Goal: Find specific page/section: Find specific page/section

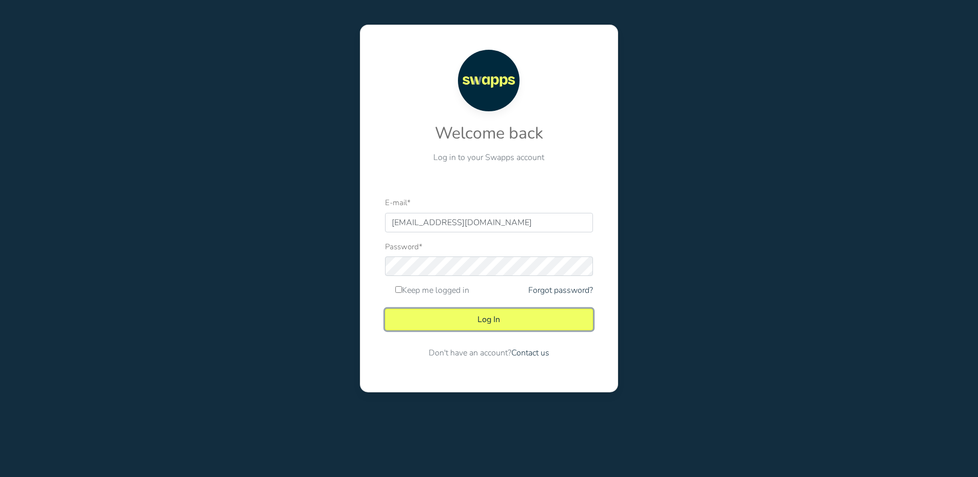
click at [501, 309] on button "Log In" at bounding box center [489, 320] width 208 height 22
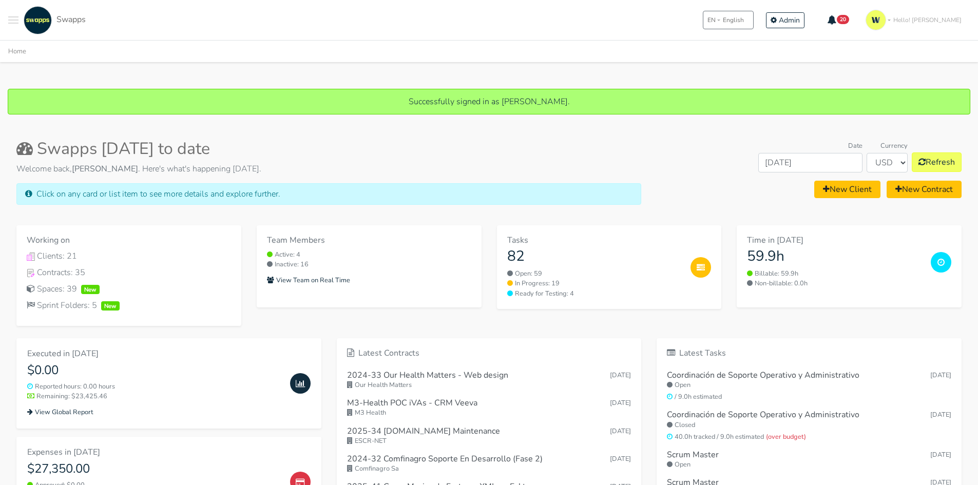
click at [13, 20] on span "Toggle navigation menu" at bounding box center [13, 20] width 10 height 1
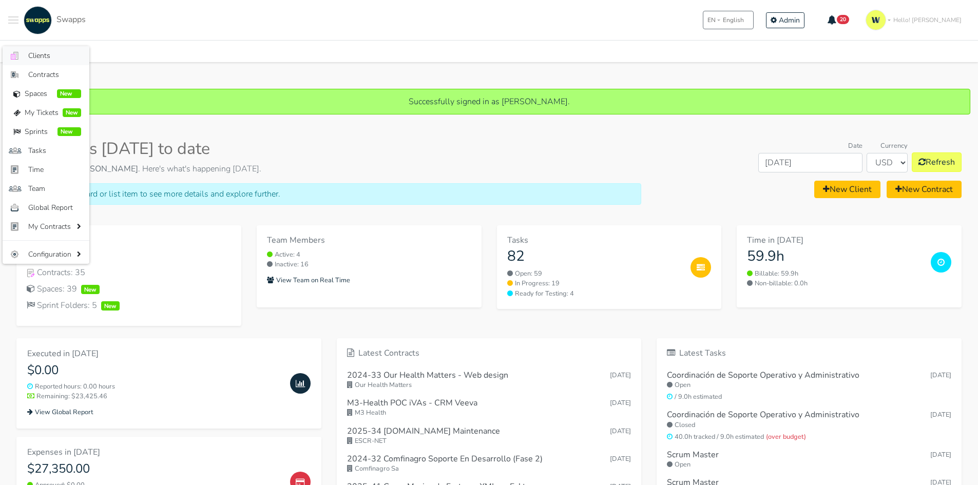
click at [49, 57] on span "Clients" at bounding box center [54, 55] width 53 height 11
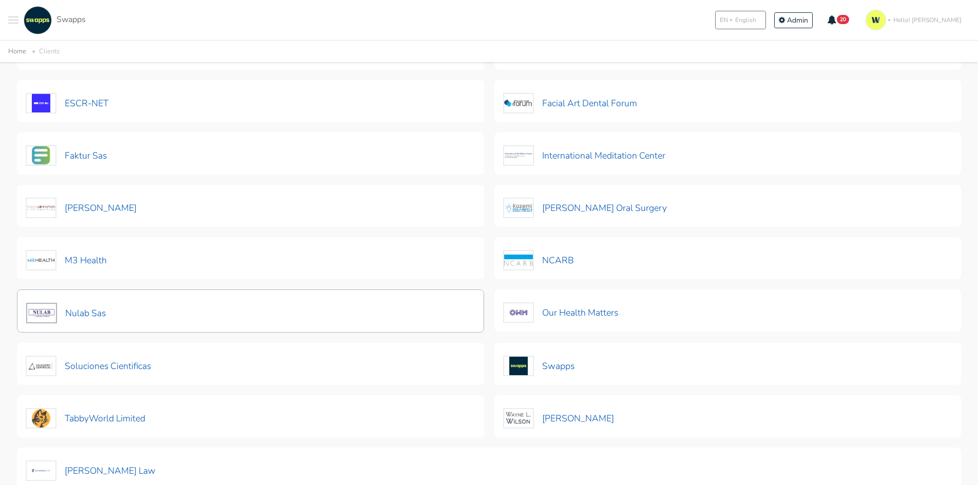
scroll to position [257, 0]
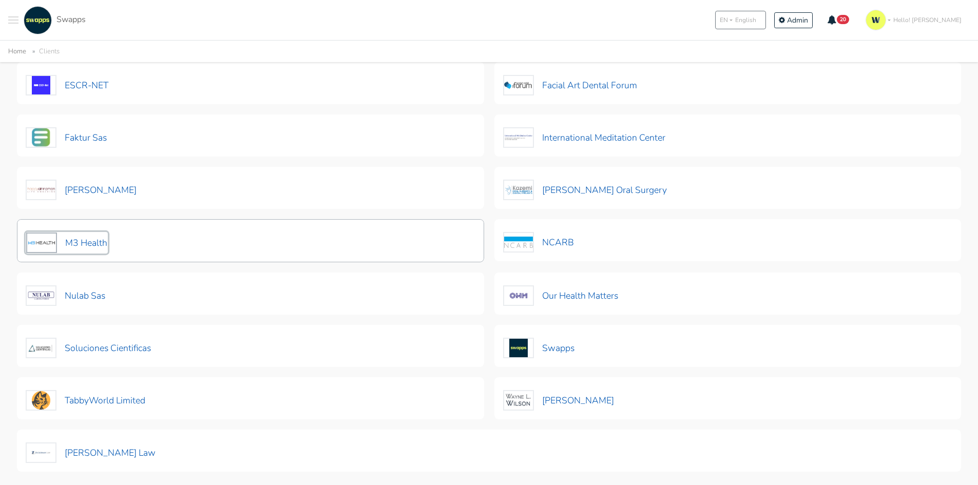
click at [88, 241] on button "M3 Health" at bounding box center [67, 243] width 82 height 22
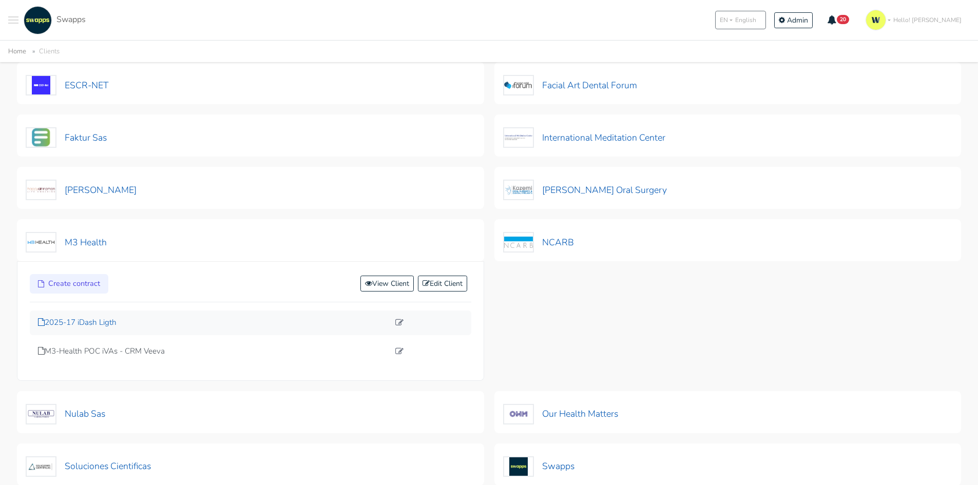
click at [102, 318] on p "2025-17 iDash Ligth" at bounding box center [213, 323] width 351 height 12
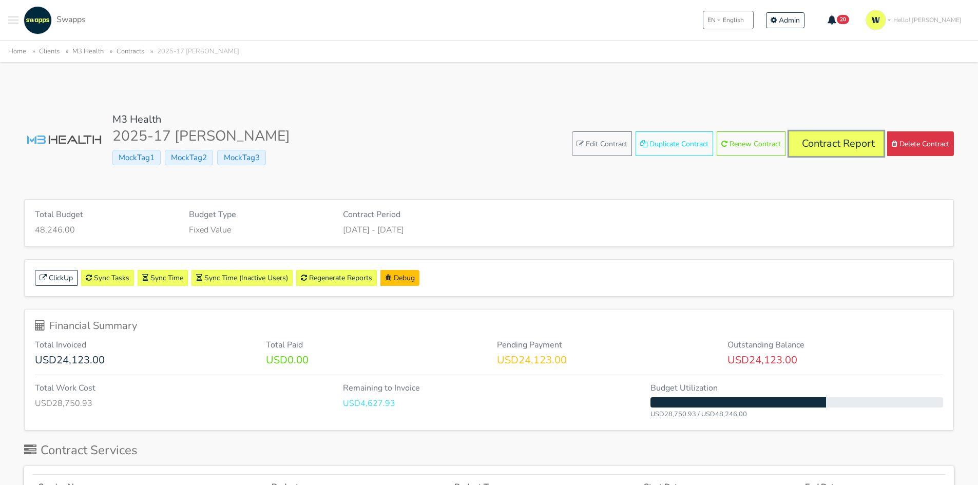
click at [827, 139] on link "Contract Report" at bounding box center [836, 143] width 94 height 25
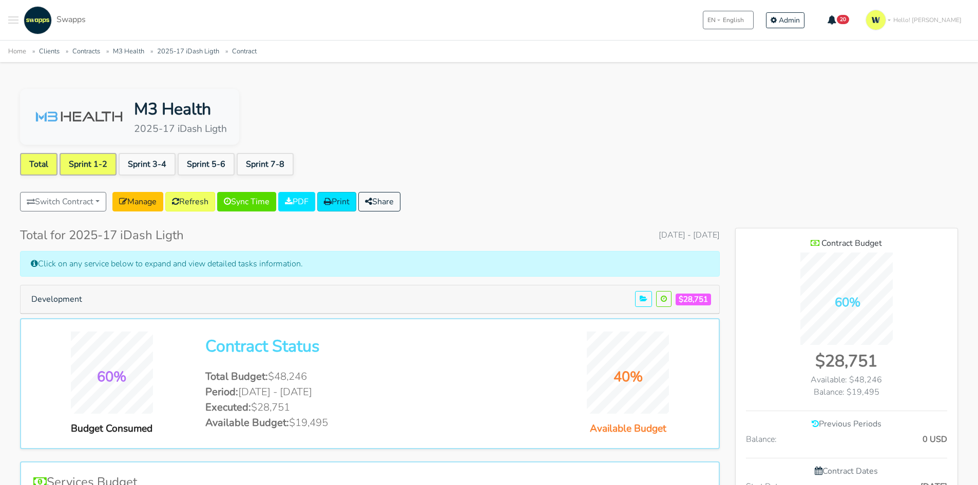
click at [90, 159] on link "Sprint 1-2" at bounding box center [88, 164] width 57 height 23
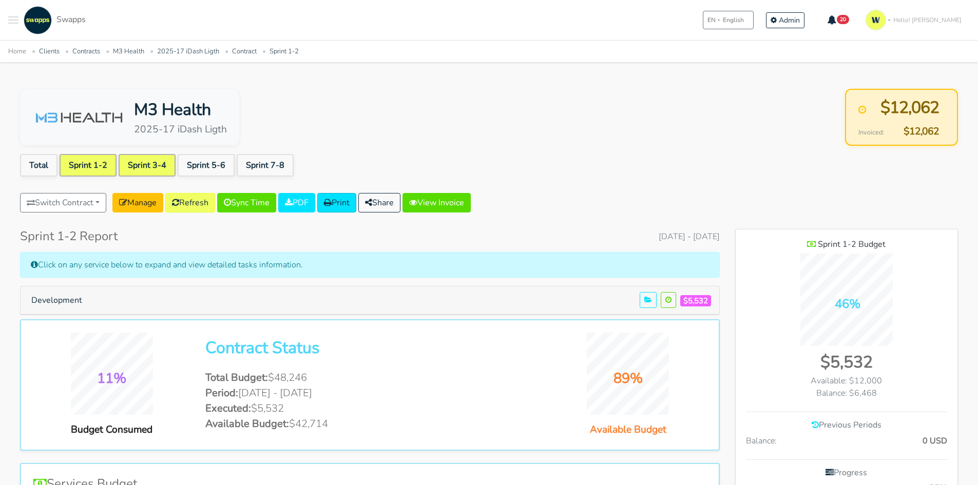
click at [147, 163] on link "Sprint 3-4" at bounding box center [147, 165] width 57 height 23
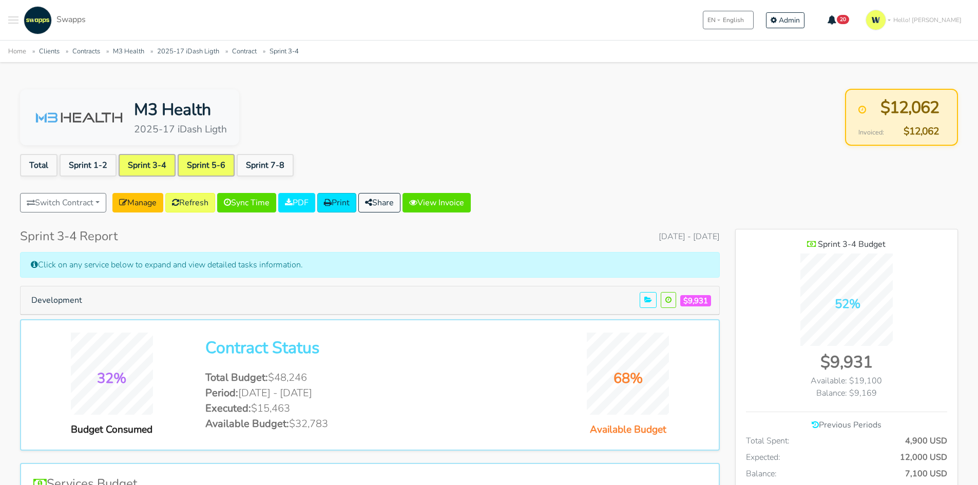
click at [211, 165] on link "Sprint 5-6" at bounding box center [206, 165] width 57 height 23
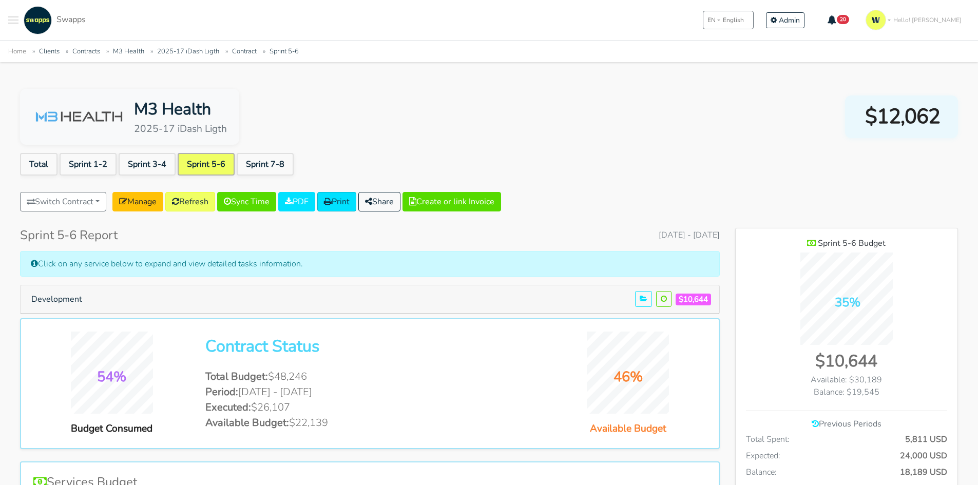
scroll to position [512578, 513104]
